Goal: Task Accomplishment & Management: Complete application form

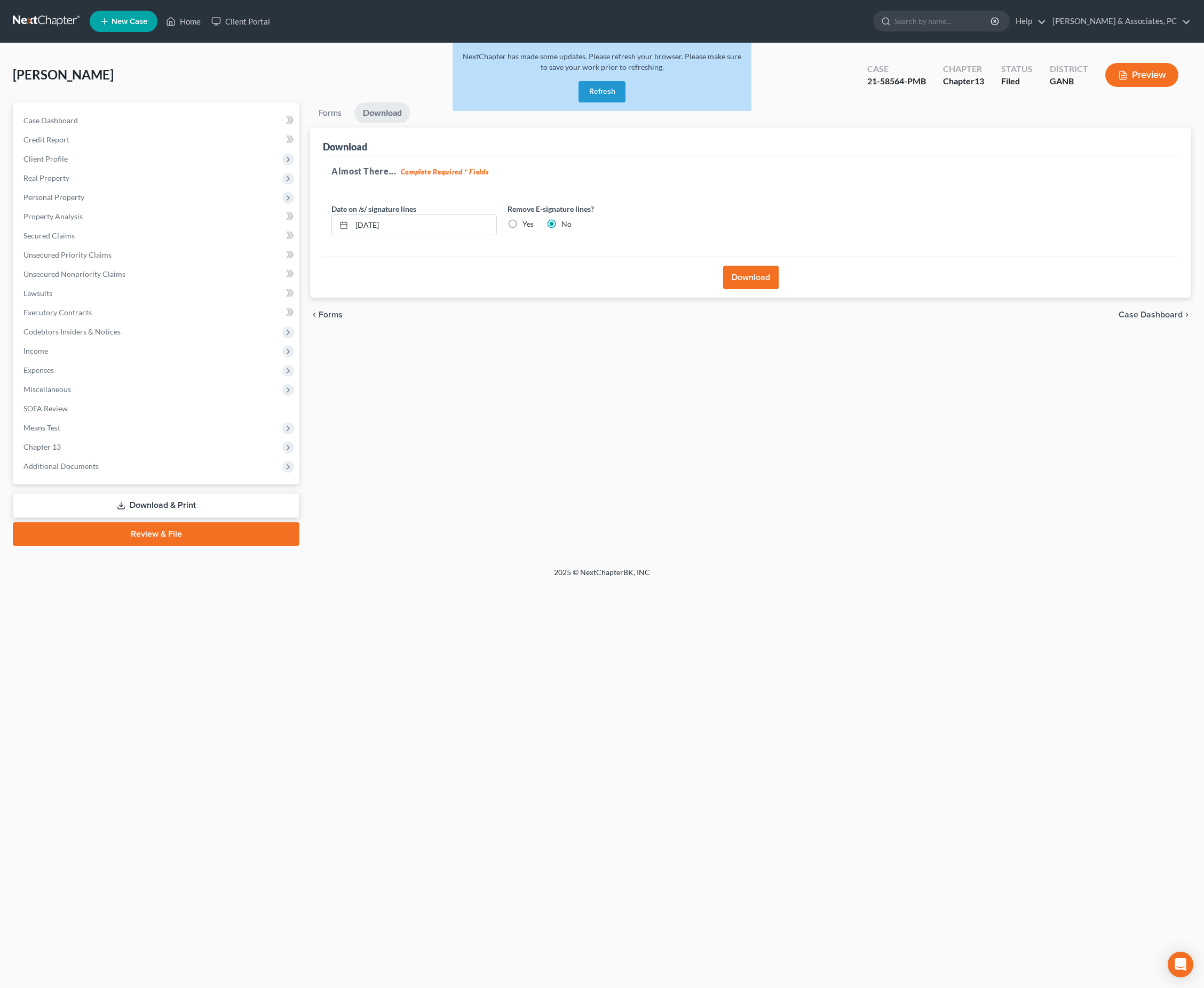
click at [598, 99] on button "Refresh" at bounding box center [602, 92] width 47 height 22
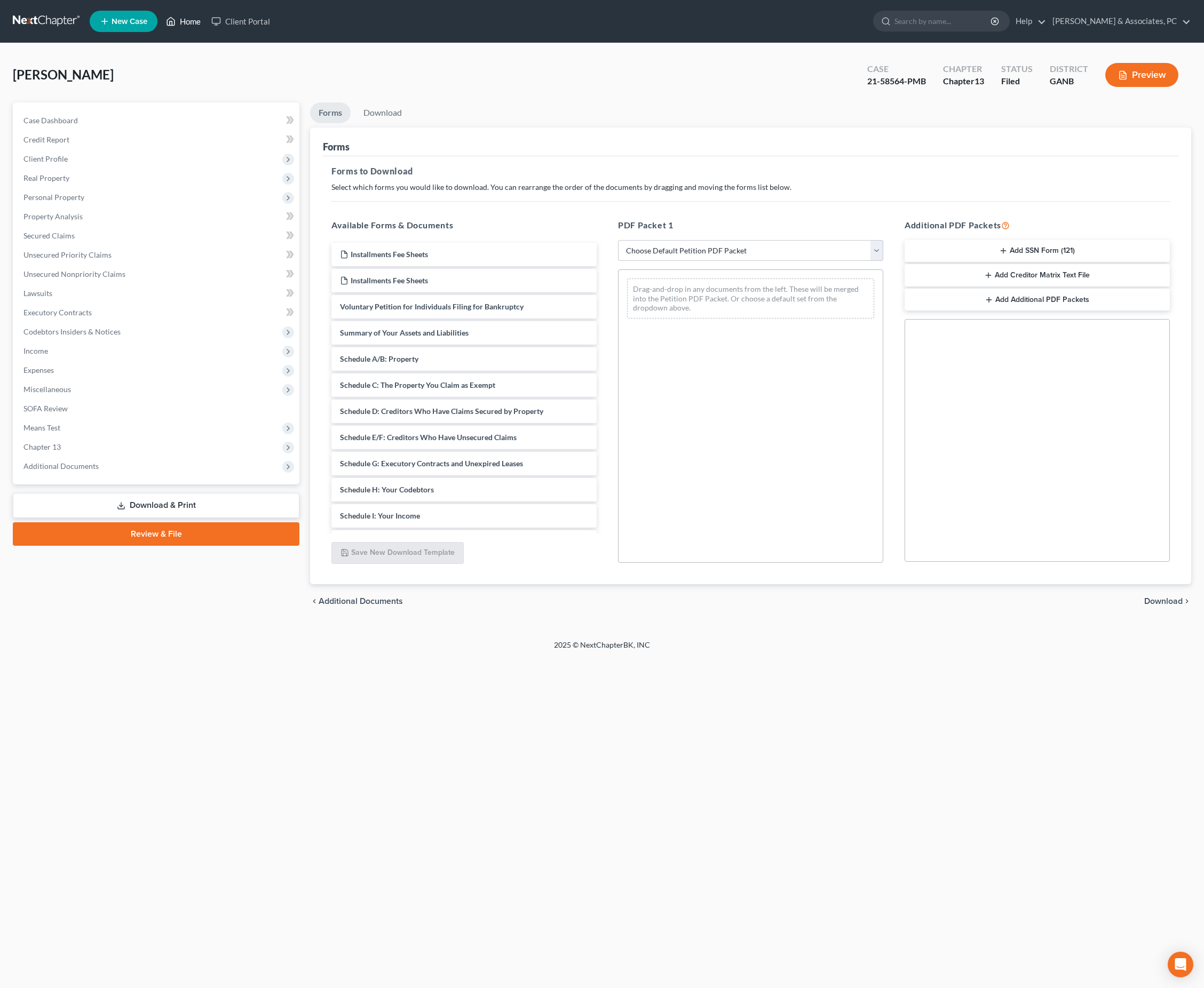
click at [206, 26] on link "Home" at bounding box center [183, 21] width 45 height 19
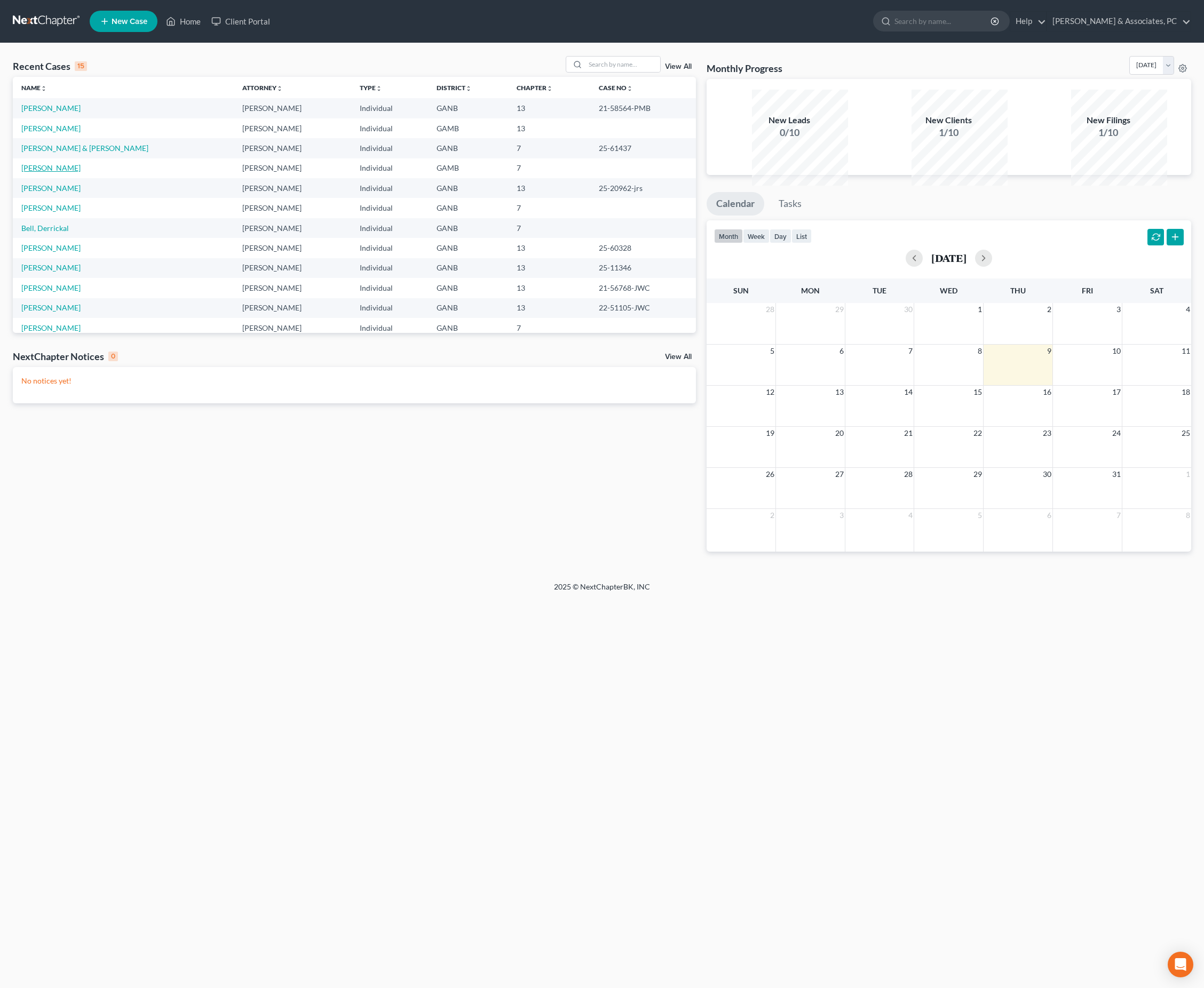
click at [80, 172] on link "[PERSON_NAME]" at bounding box center [51, 167] width 59 height 9
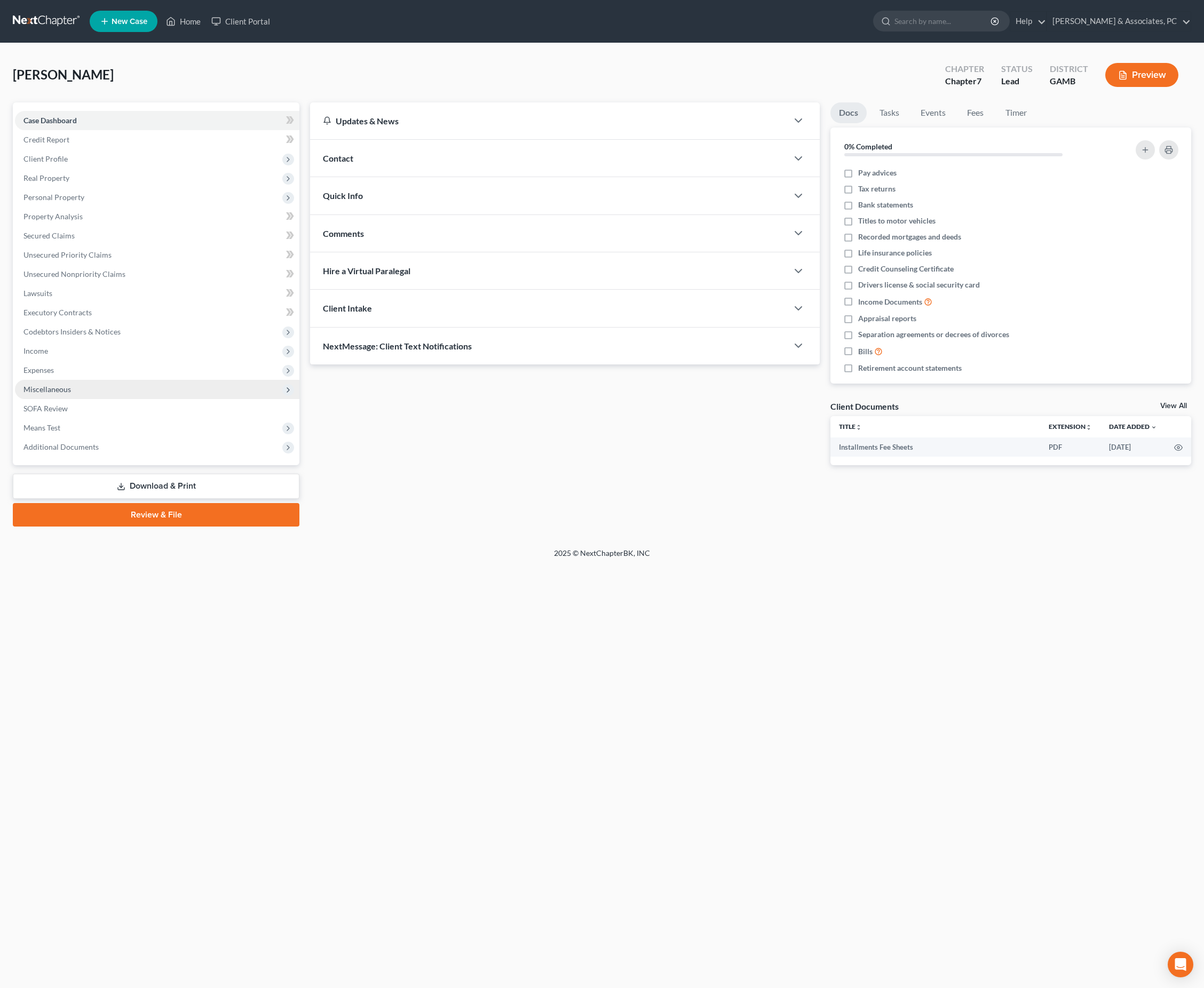
click at [36, 399] on span "Miscellaneous" at bounding box center [157, 389] width 285 height 19
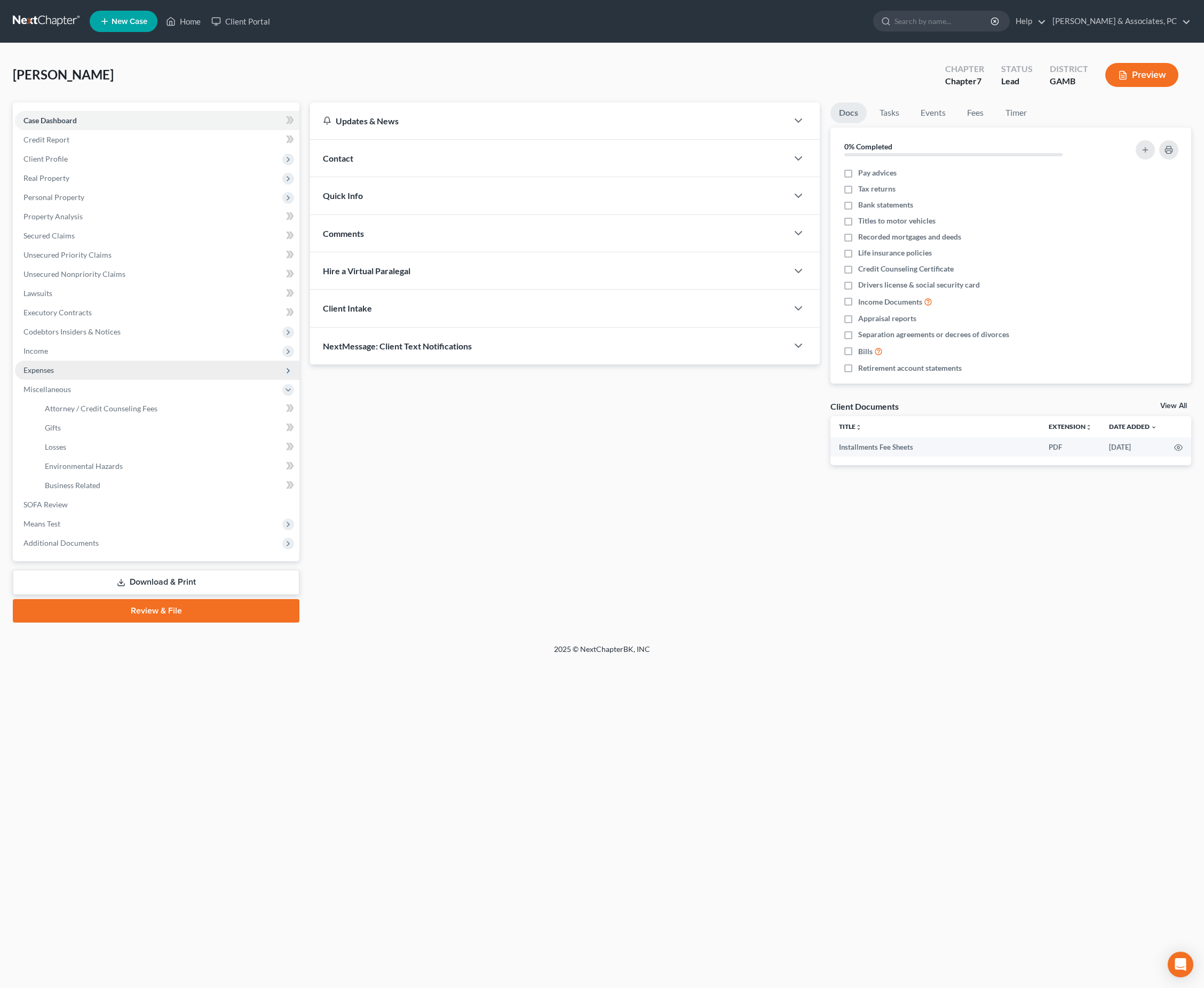
click at [43, 374] on span "Expenses" at bounding box center [38, 370] width 30 height 9
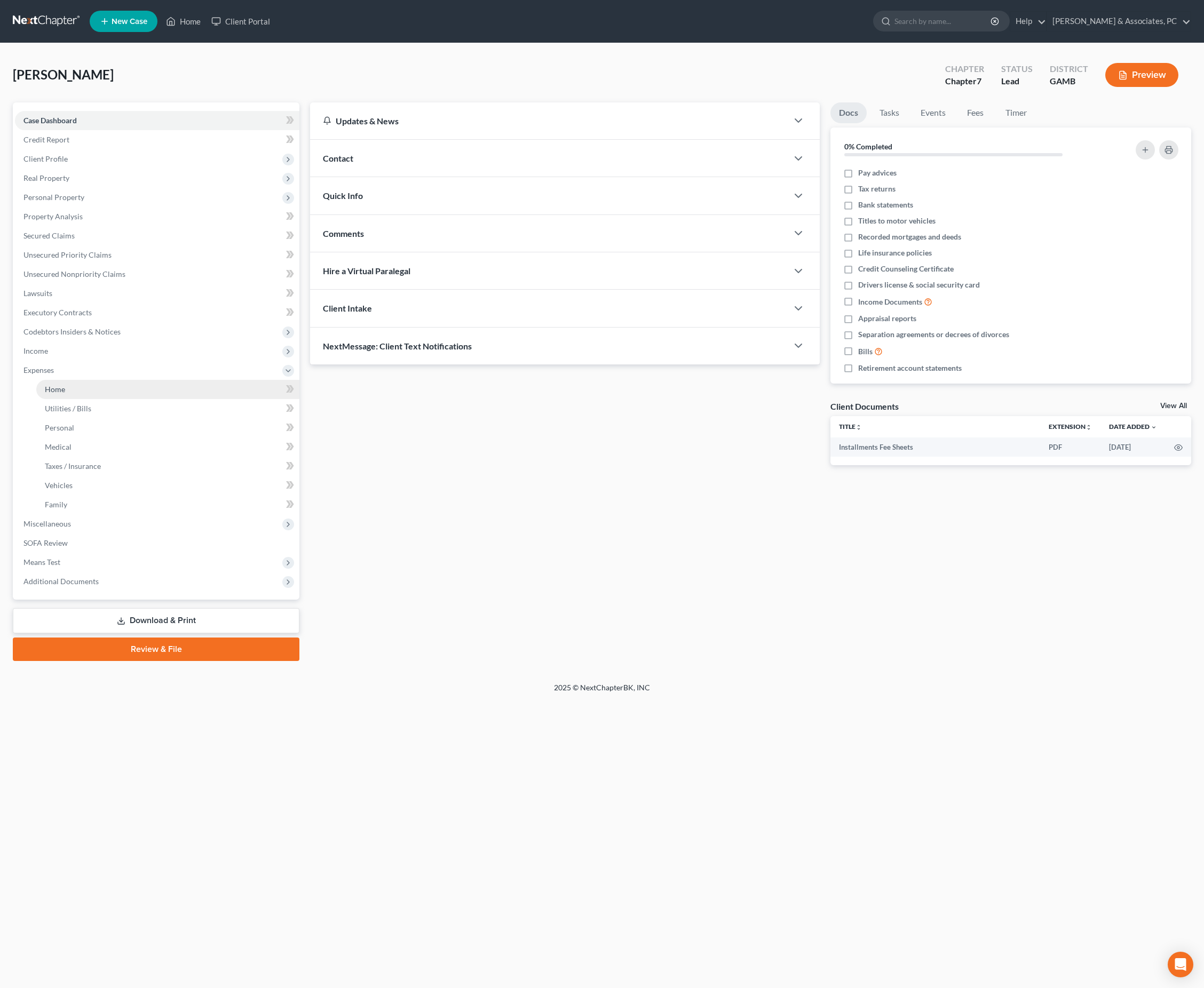
click at [74, 399] on link "Home" at bounding box center [167, 389] width 263 height 19
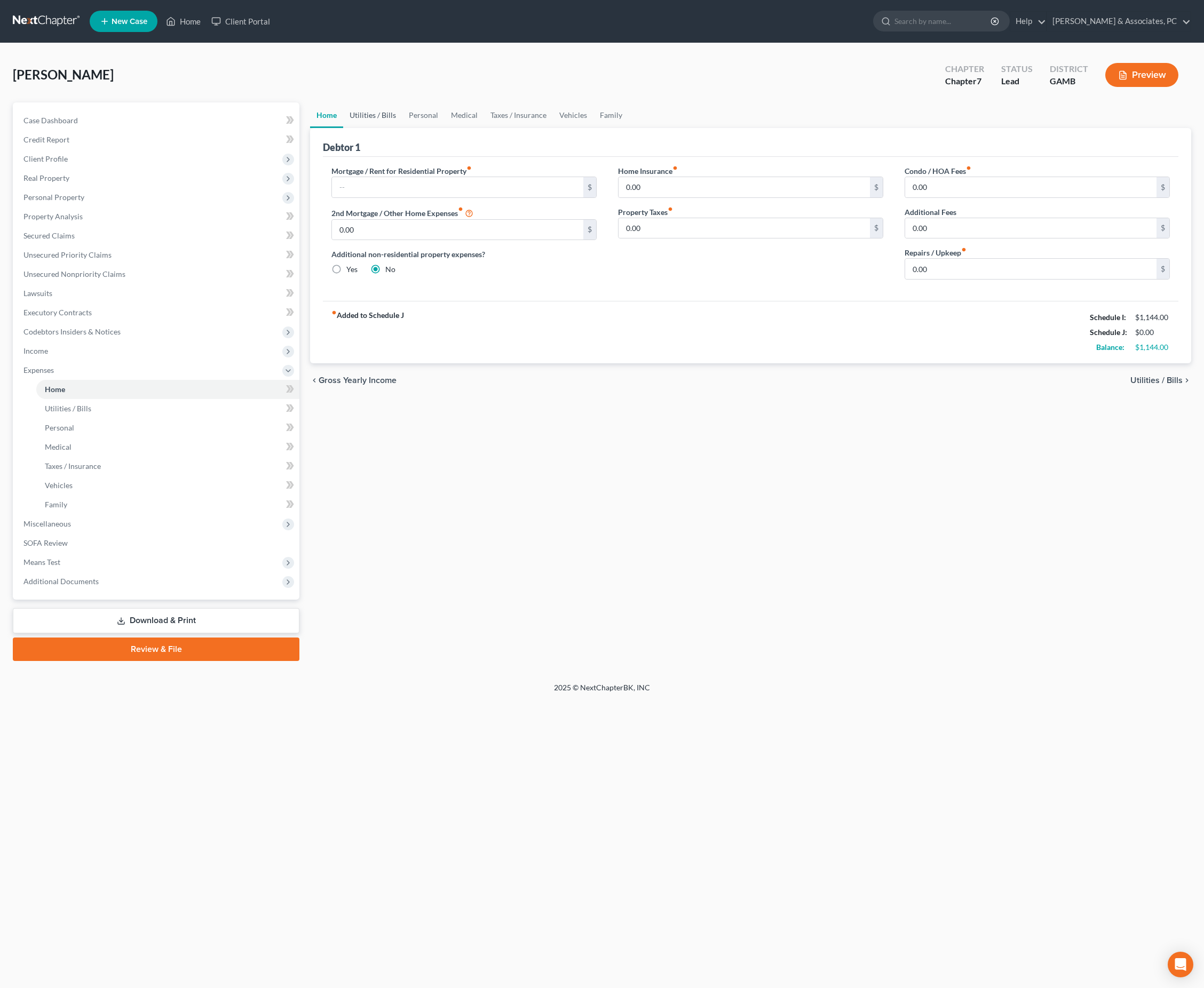
click at [403, 126] on link "Utilities / Bills" at bounding box center [373, 115] width 59 height 26
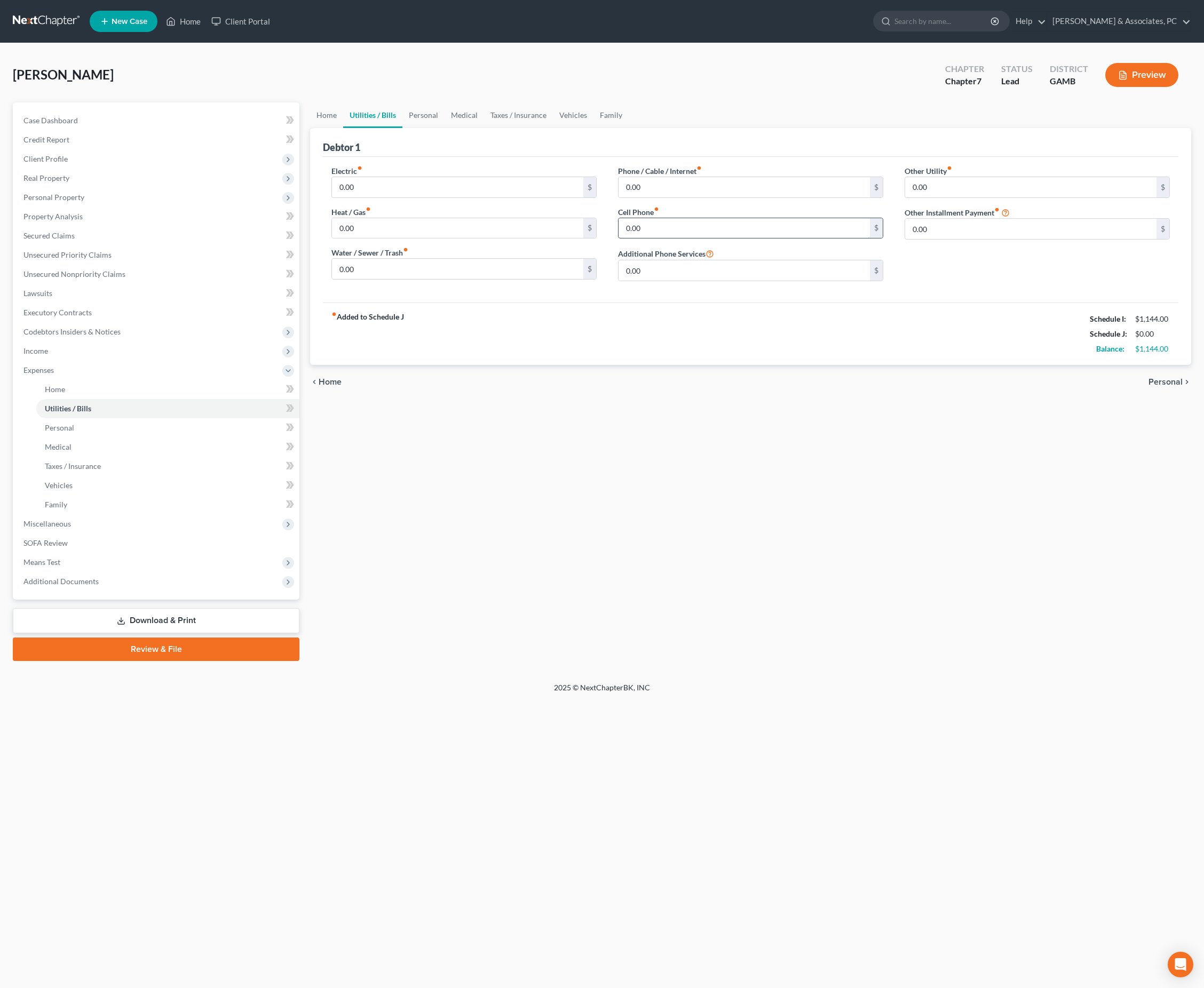
click at [714, 239] on input "0.00" at bounding box center [744, 228] width 251 height 20
type input "90"
click at [476, 239] on input "0.00" at bounding box center [457, 228] width 251 height 20
click at [453, 197] on input "0.00" at bounding box center [457, 187] width 251 height 20
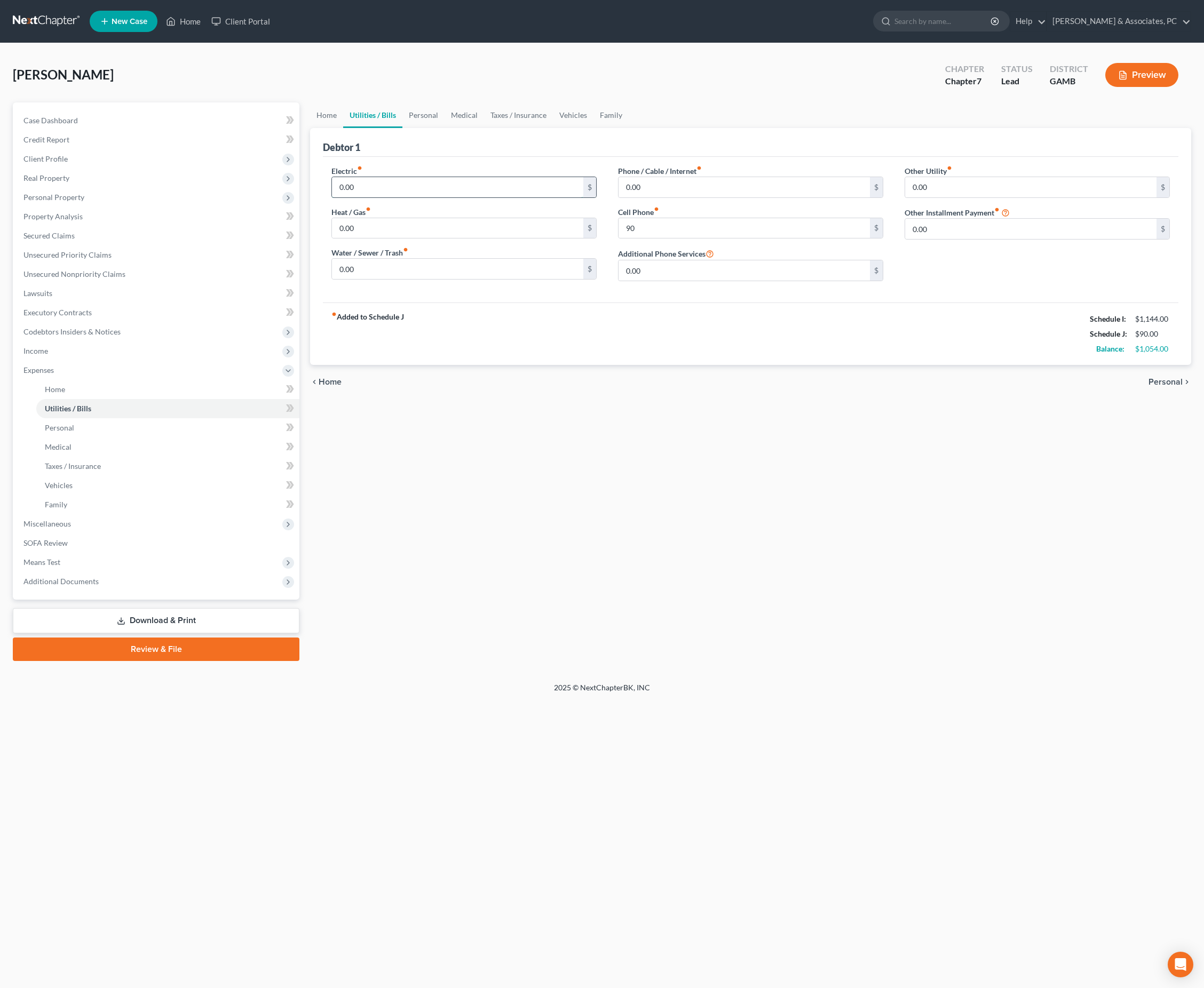
click at [453, 197] on input "0.00" at bounding box center [457, 187] width 251 height 20
type input "50"
click at [445, 127] on link "Personal" at bounding box center [424, 115] width 42 height 26
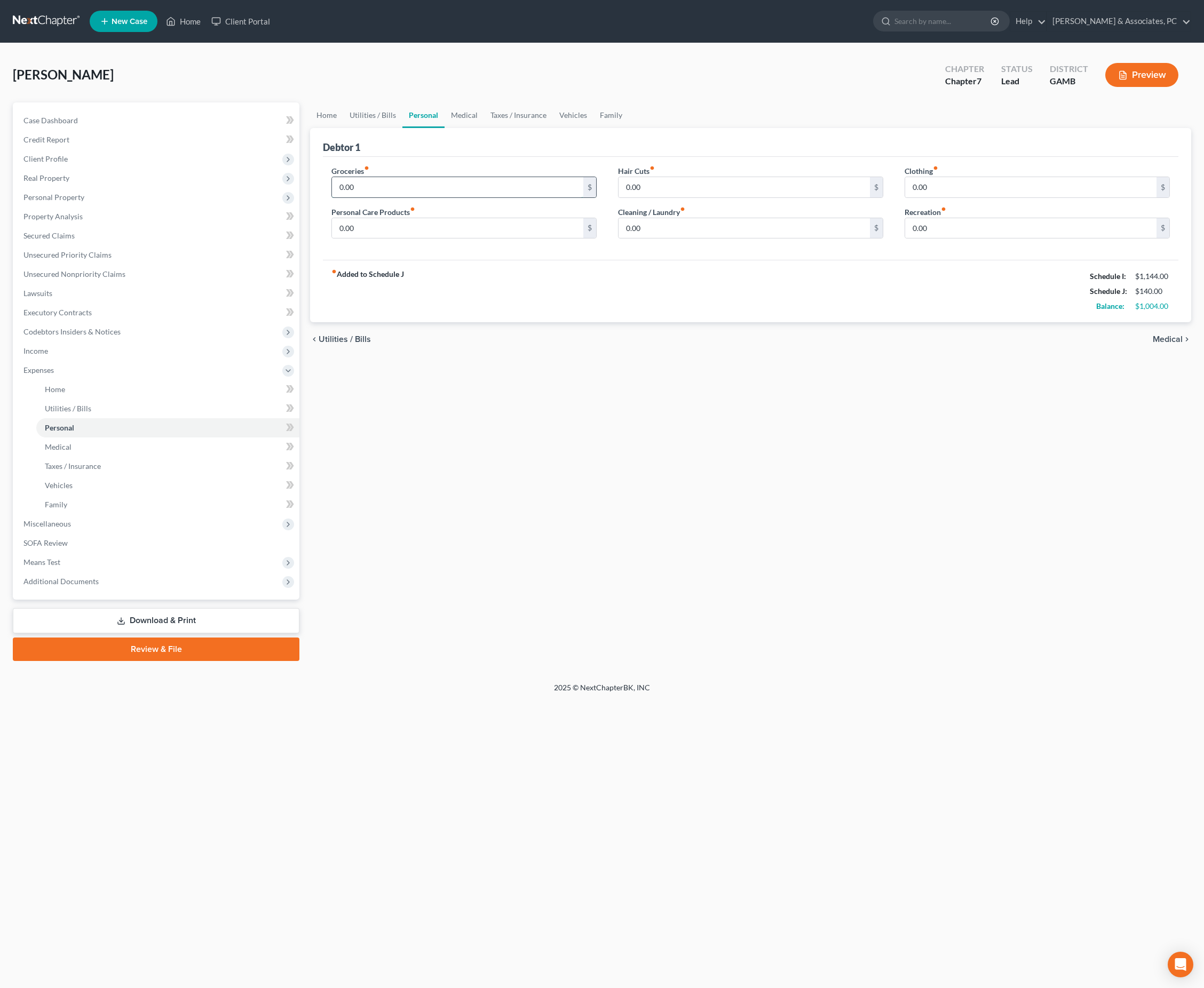
click at [468, 197] on input "0.00" at bounding box center [457, 187] width 251 height 20
type input "500"
click at [593, 128] on link "Vehicles" at bounding box center [573, 115] width 41 height 26
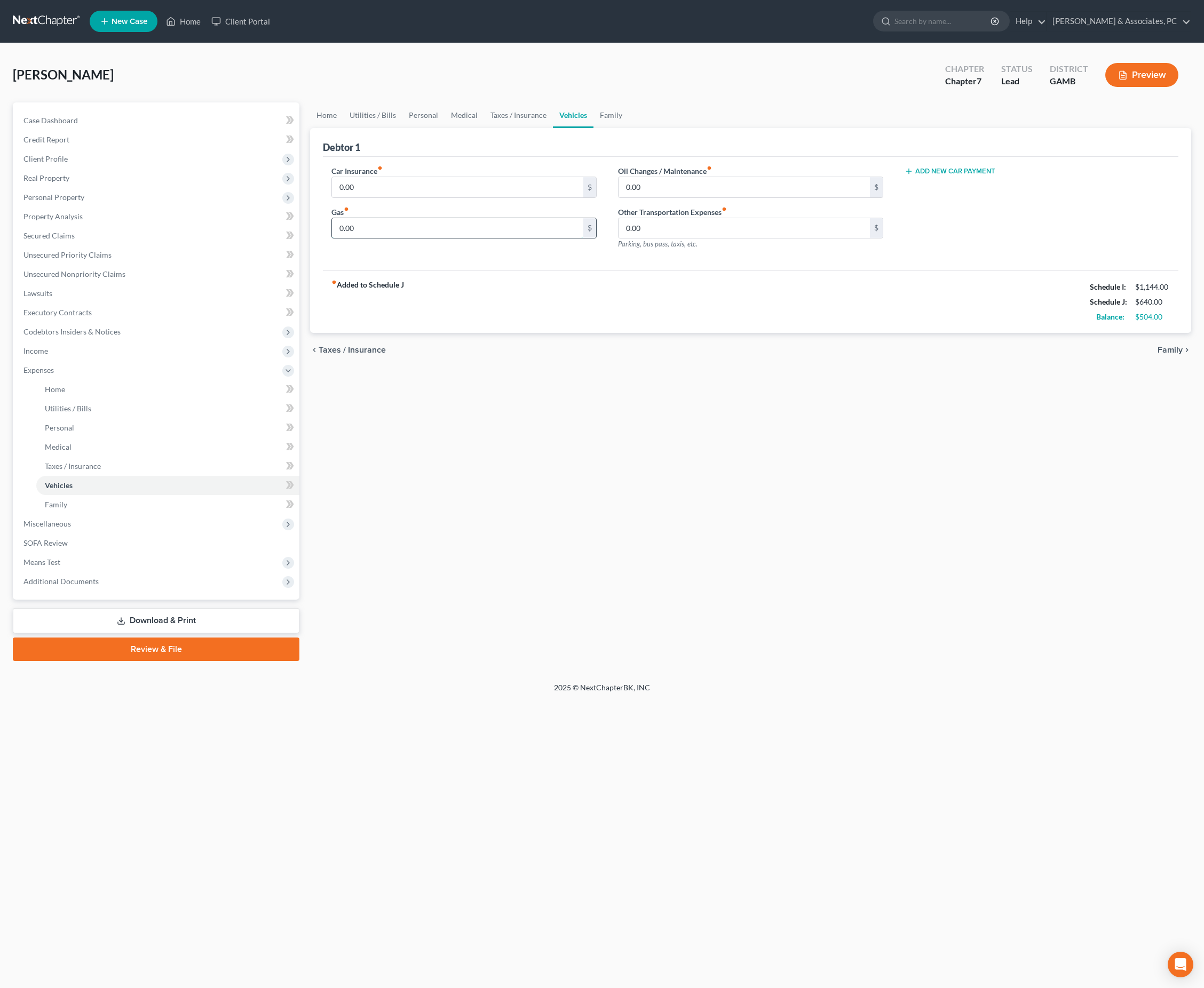
click at [406, 239] on input "0.00" at bounding box center [457, 228] width 251 height 20
type input "1"
click at [446, 512] on div "Home Utilities / Bills Personal Medical Taxes / Insurance Vehicles Family Debto…" at bounding box center [751, 382] width 892 height 559
click at [78, 361] on span "Income" at bounding box center [157, 351] width 285 height 19
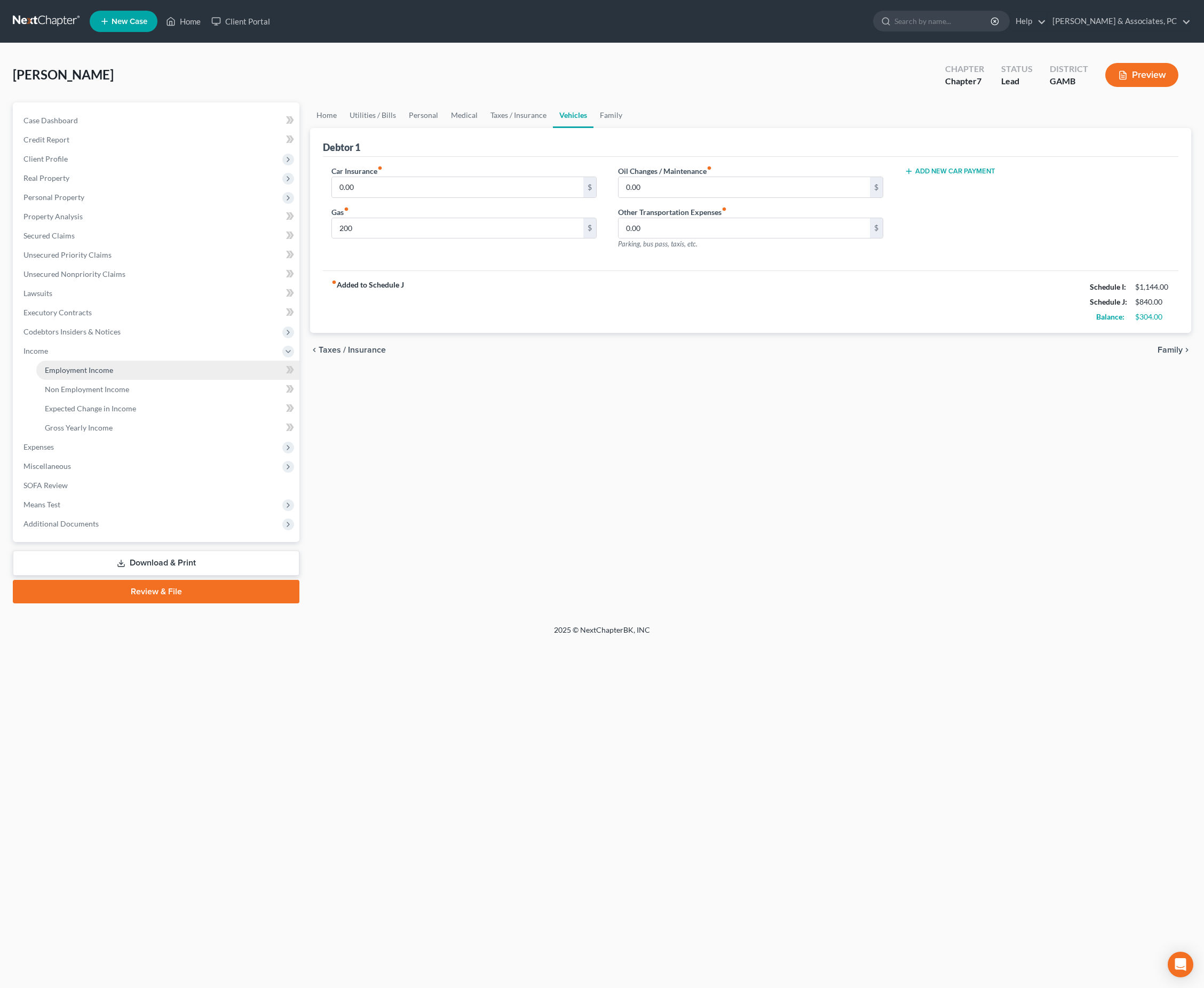
click at [86, 380] on link "Employment Income" at bounding box center [167, 370] width 263 height 19
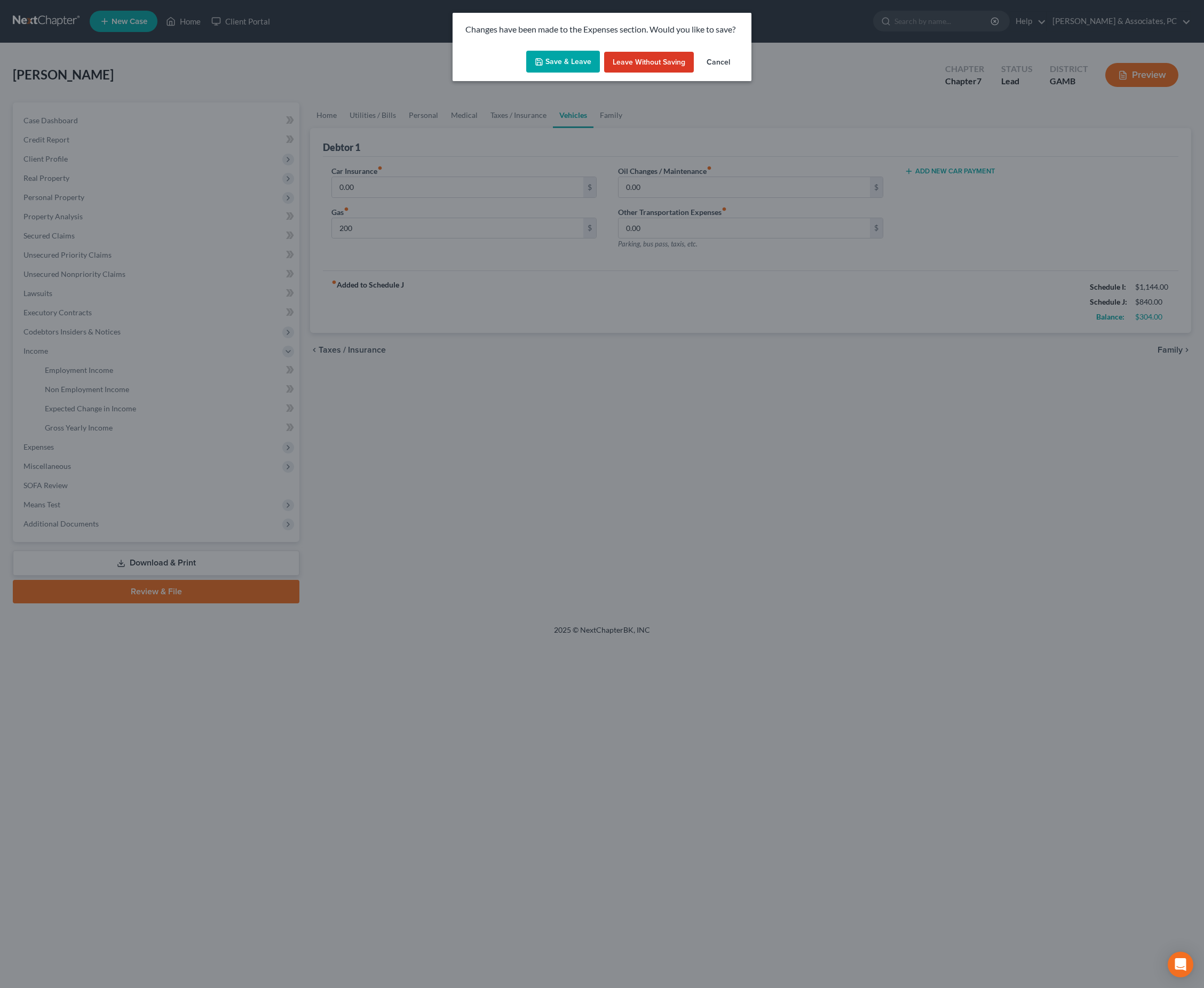
click at [560, 58] on button "Save & Leave" at bounding box center [563, 62] width 74 height 23
type input "200.00"
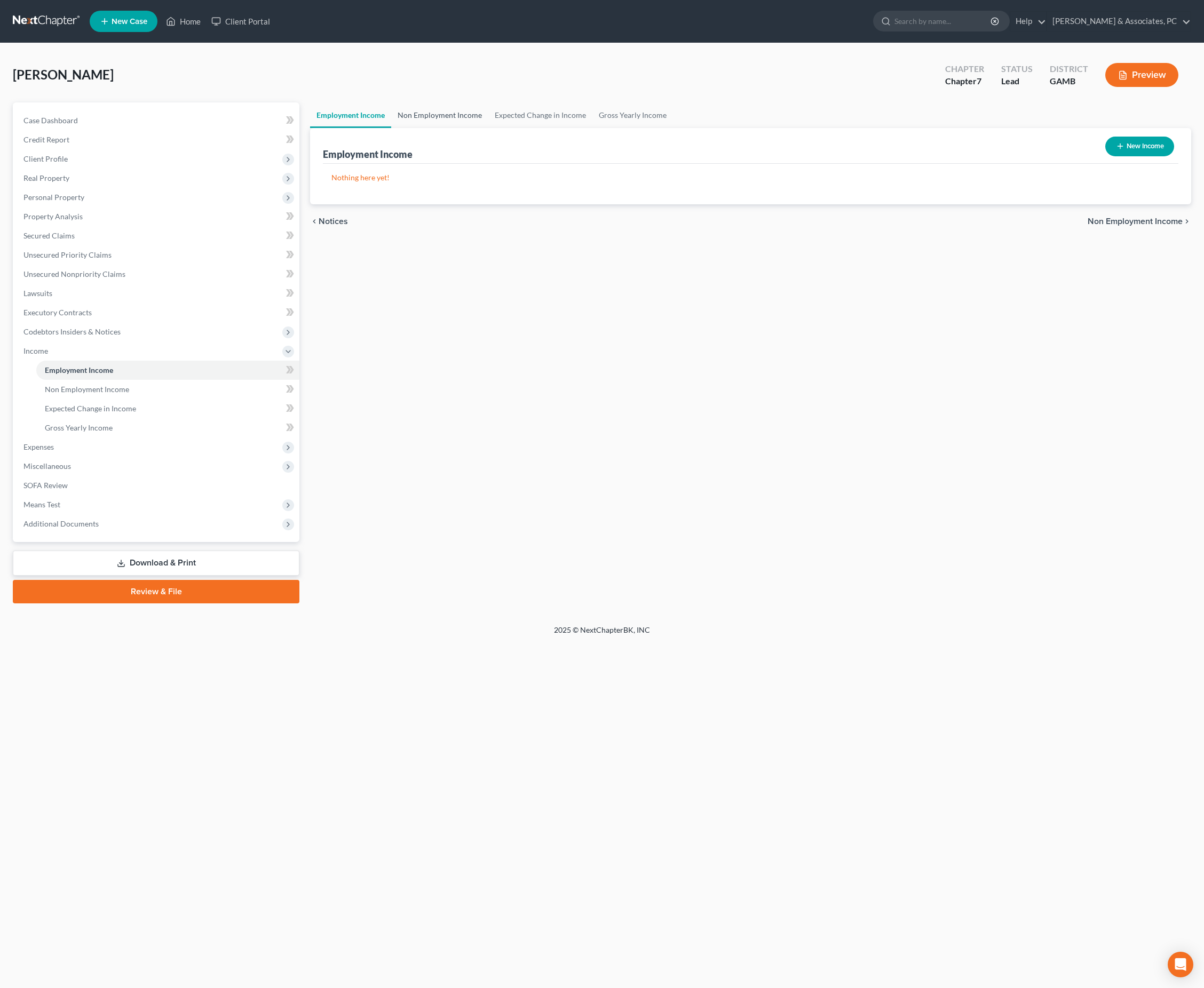
click at [487, 128] on link "Non Employment Income" at bounding box center [439, 115] width 97 height 26
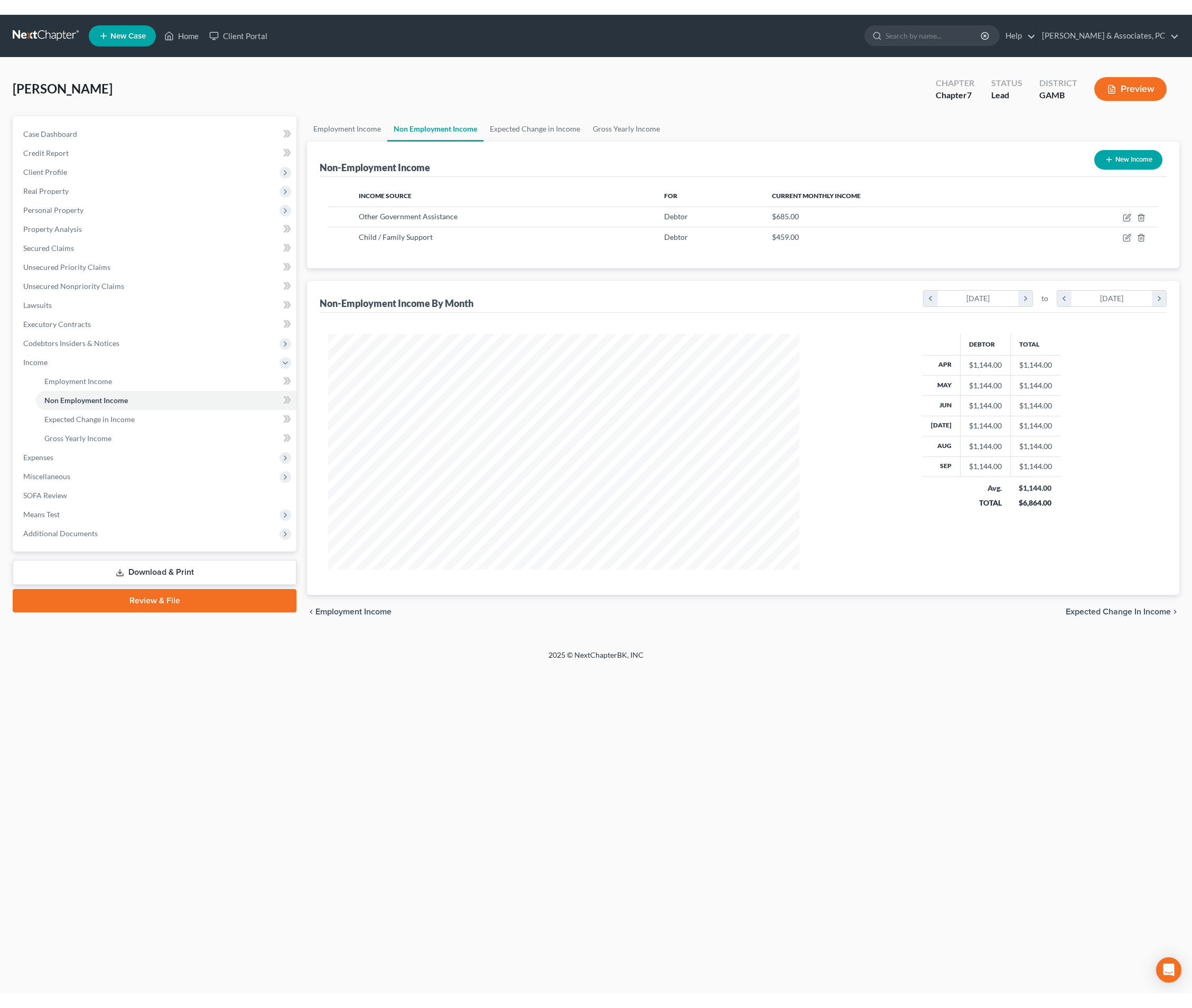
scroll to position [236, 491]
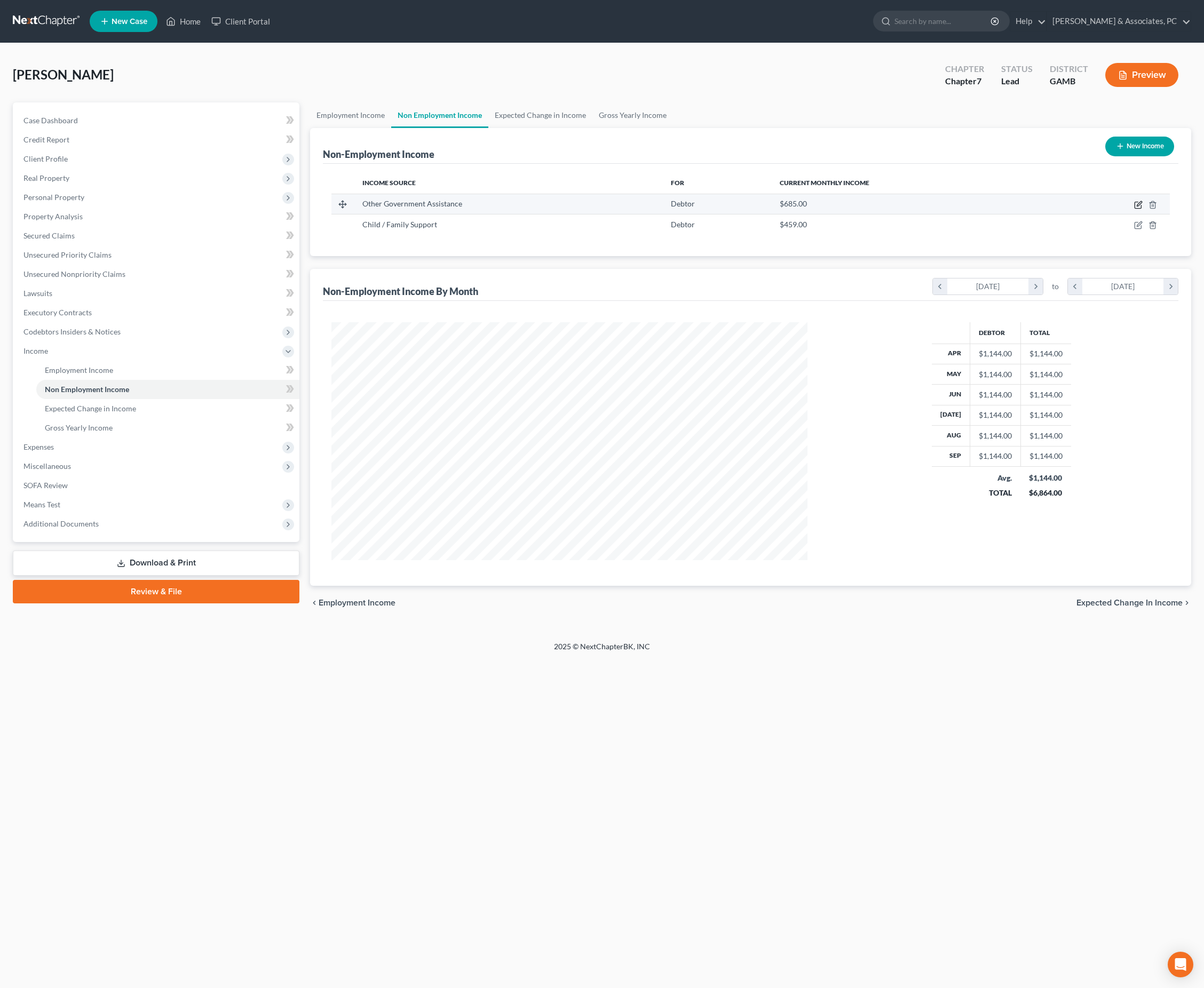
click at [1135, 209] on icon "button" at bounding box center [1139, 205] width 8 height 8
select select "5"
select select "0"
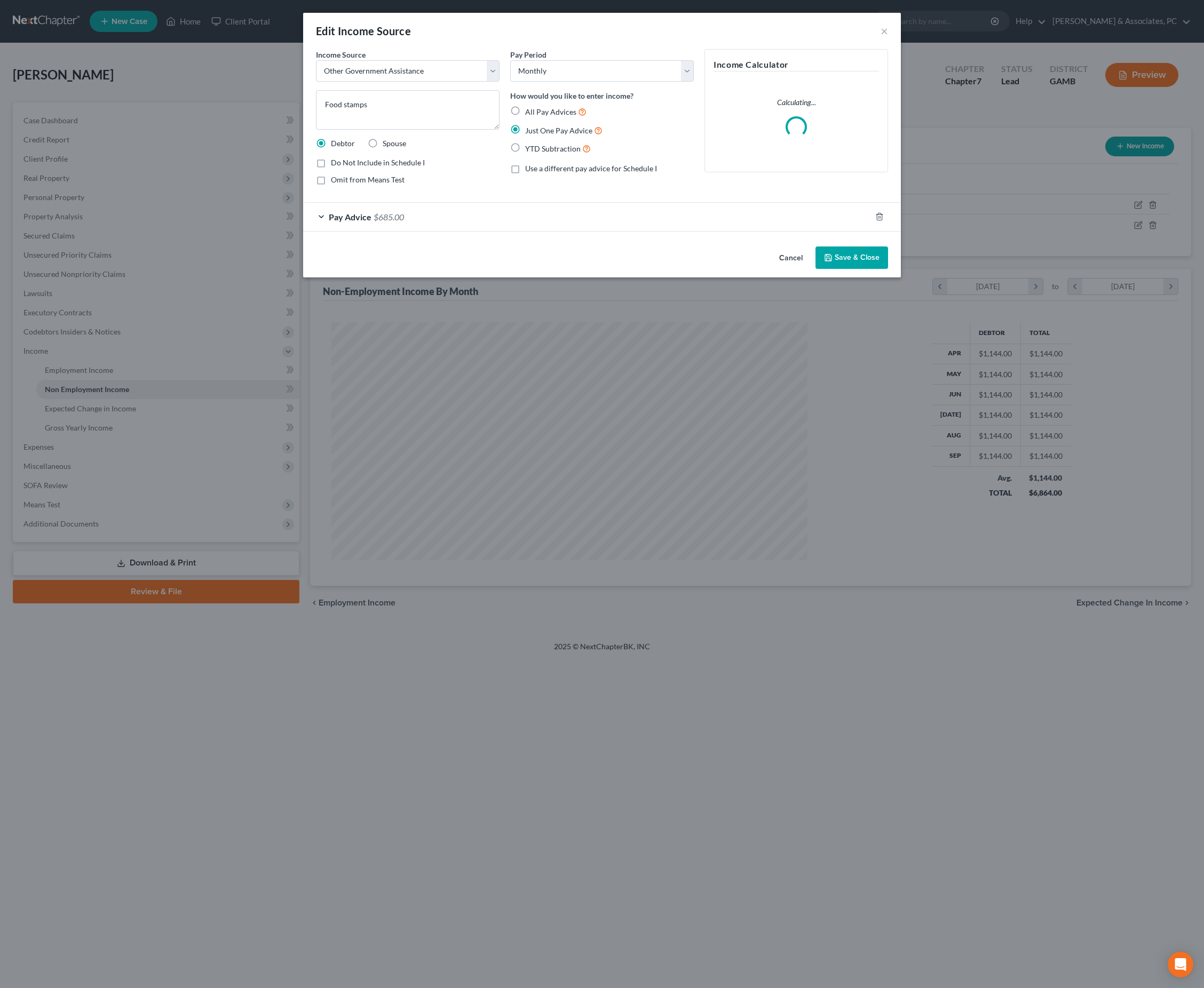
click at [888, 269] on button "Save & Close" at bounding box center [851, 257] width 73 height 23
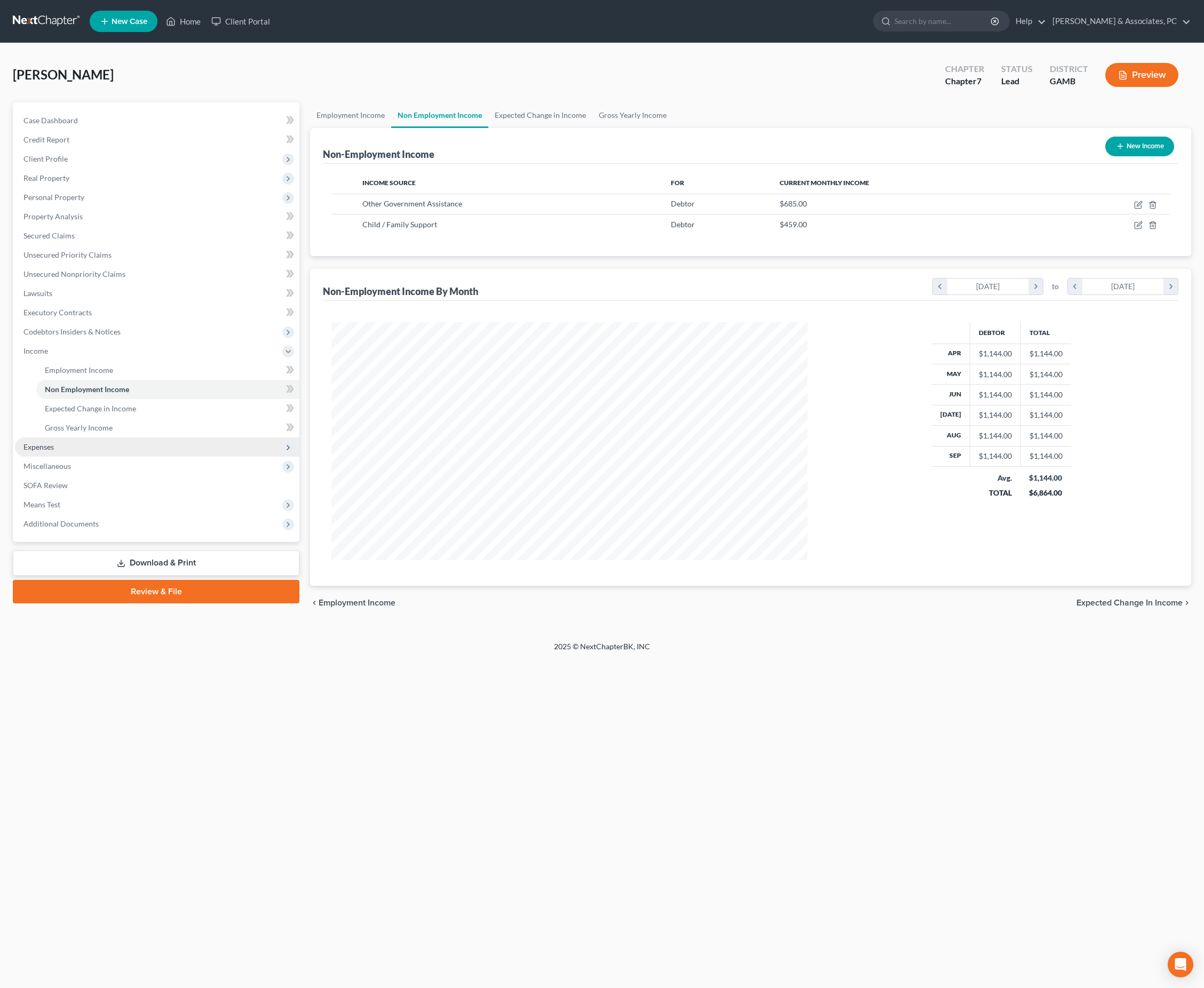
click at [54, 451] on span "Expenses" at bounding box center [38, 447] width 30 height 9
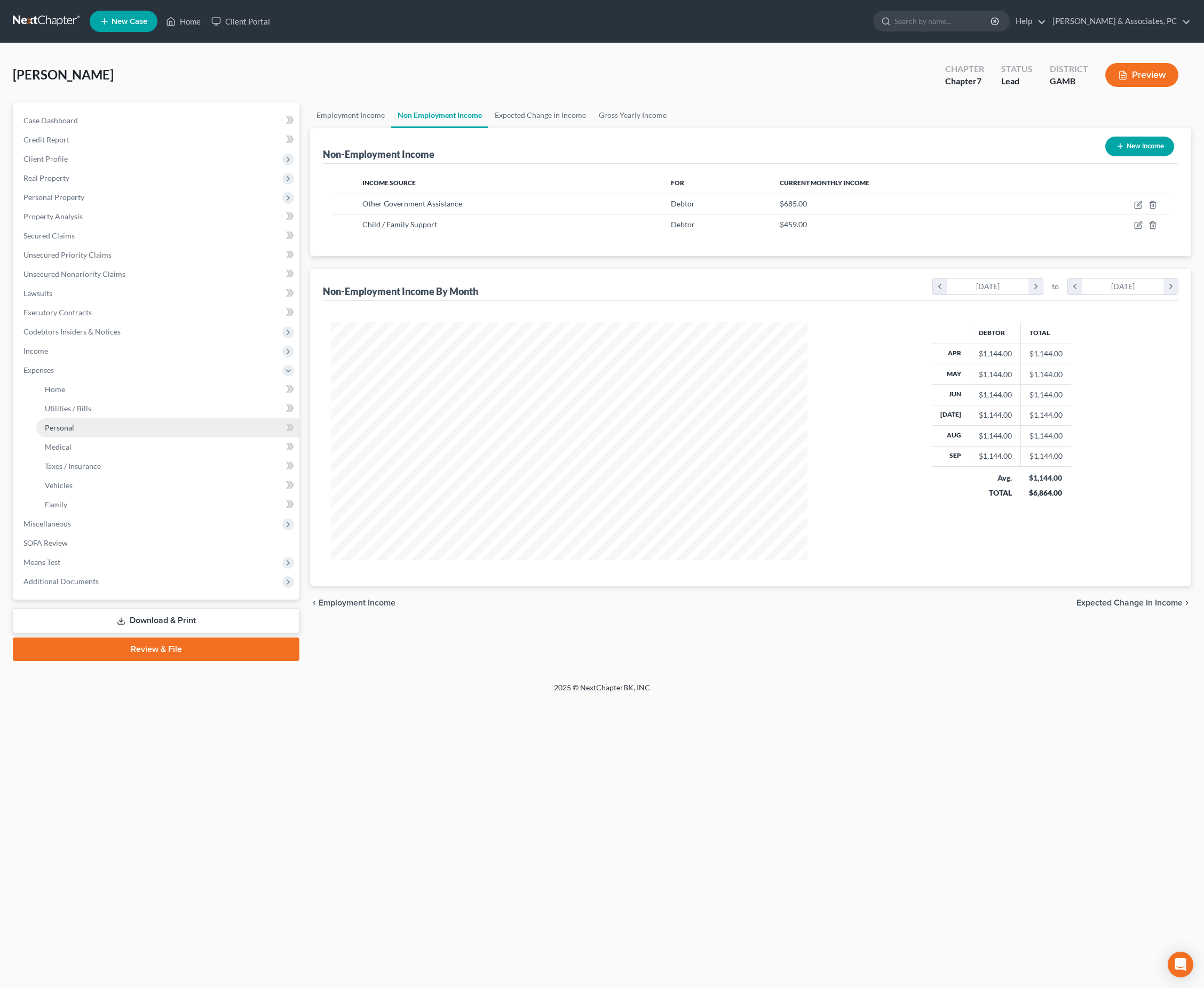
click at [70, 432] on span "Personal" at bounding box center [59, 428] width 29 height 9
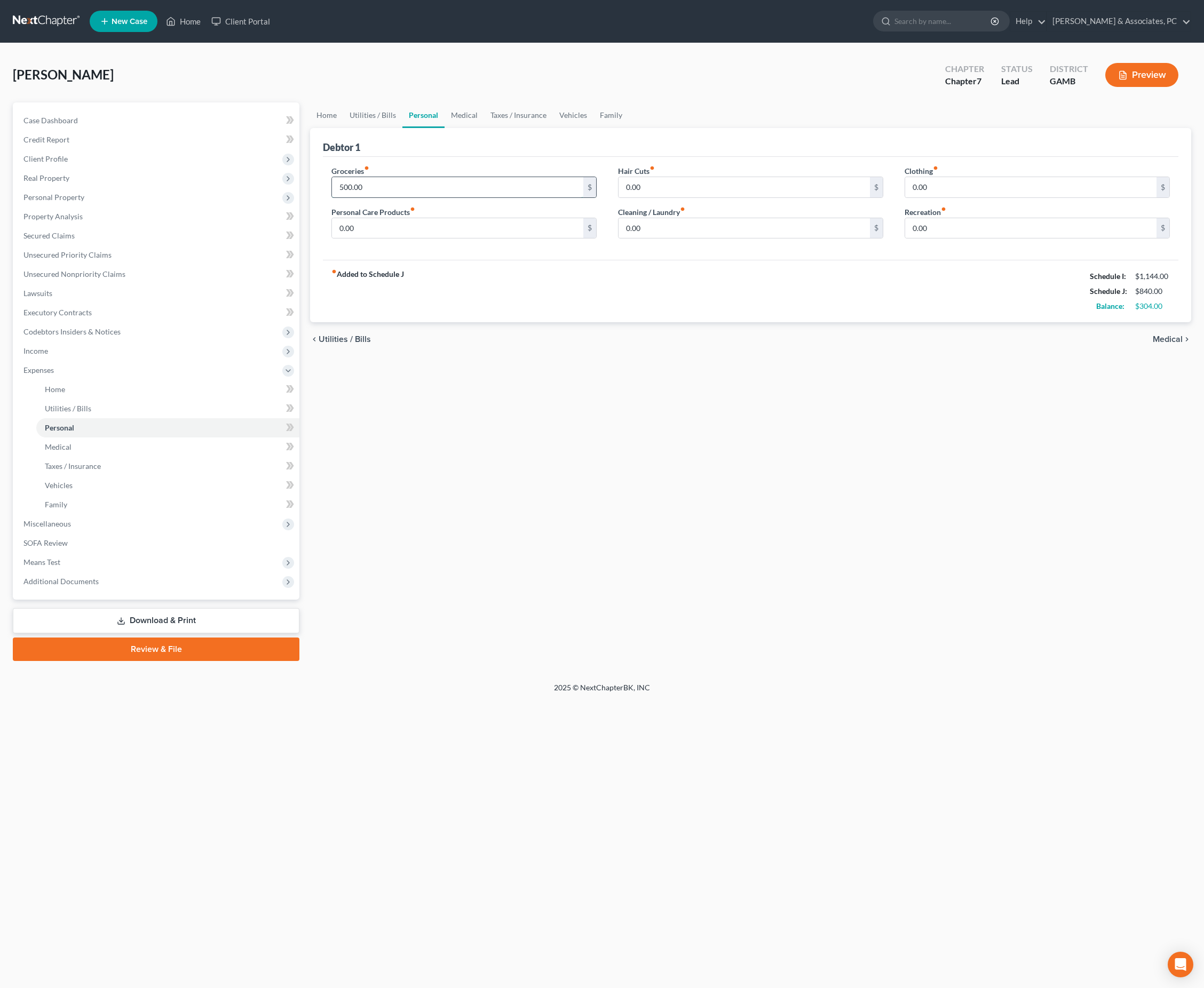
click at [453, 197] on input "500.00" at bounding box center [457, 187] width 251 height 20
type input "700"
click at [600, 357] on div "chevron_left Utilities / Bills Medical chevron_right" at bounding box center [750, 339] width 881 height 34
click at [418, 239] on input "0.00" at bounding box center [457, 228] width 251 height 20
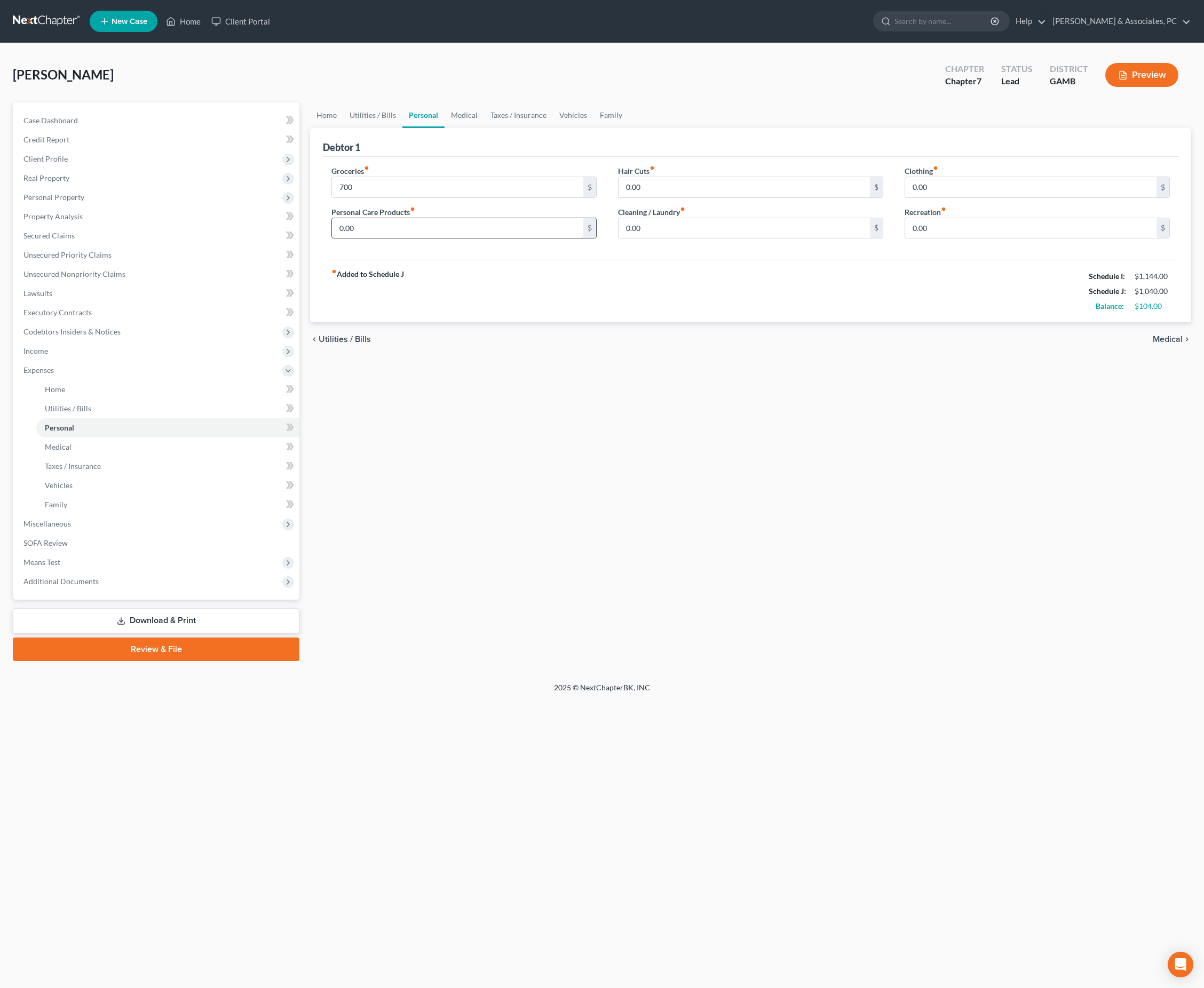
click at [416, 239] on input "0.00" at bounding box center [457, 228] width 251 height 20
type input "50"
click at [420, 197] on input "700" at bounding box center [457, 187] width 251 height 20
type input "704"
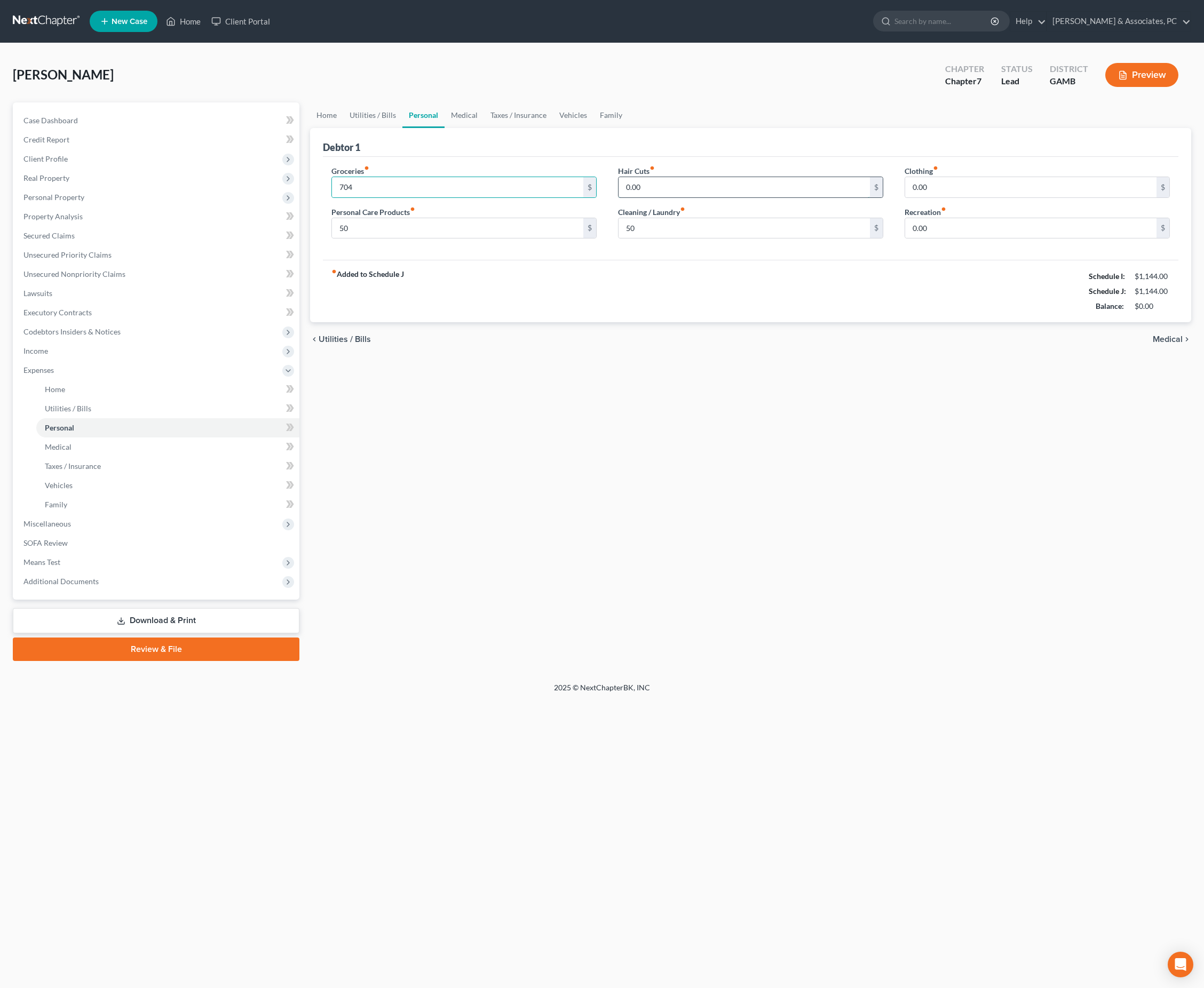
click at [771, 197] on input "0.00" at bounding box center [744, 187] width 251 height 20
